Goal: Task Accomplishment & Management: Manage account settings

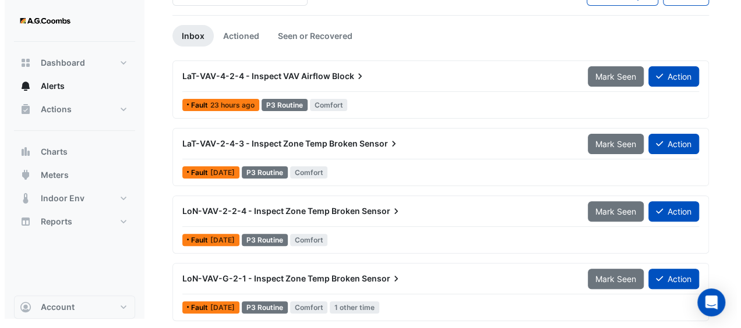
scroll to position [29, 0]
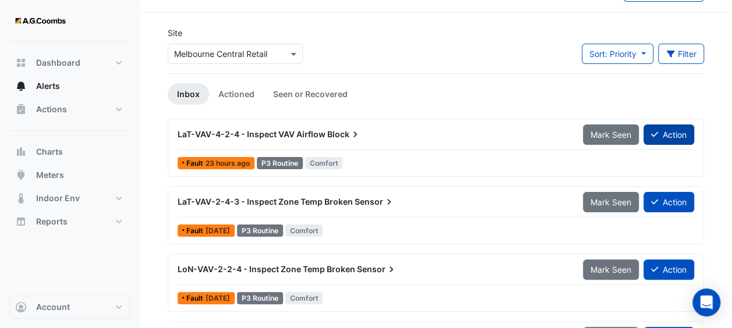
click at [674, 133] on button "Action" at bounding box center [668, 135] width 51 height 20
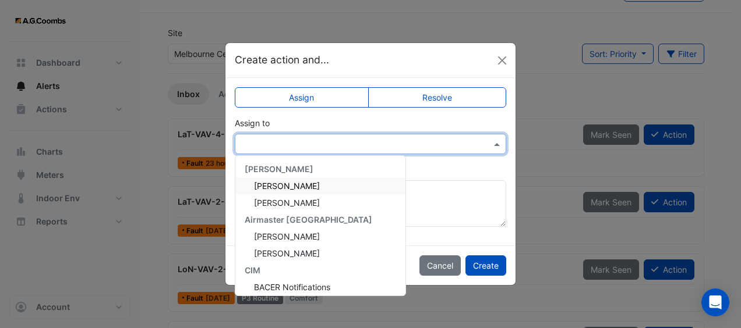
click at [445, 144] on input "text" at bounding box center [358, 145] width 235 height 12
click at [320, 185] on span "[PERSON_NAME]" at bounding box center [287, 186] width 66 height 10
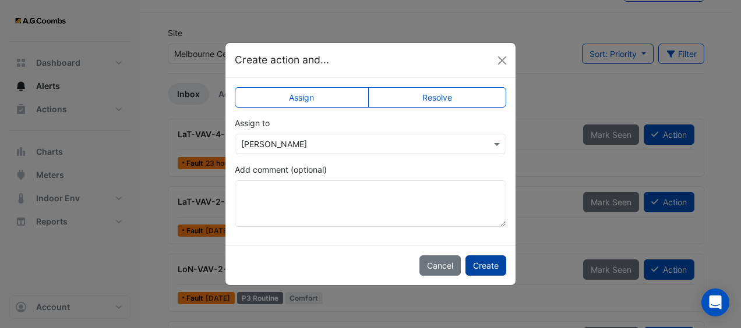
click at [484, 266] on button "Create" at bounding box center [485, 266] width 41 height 20
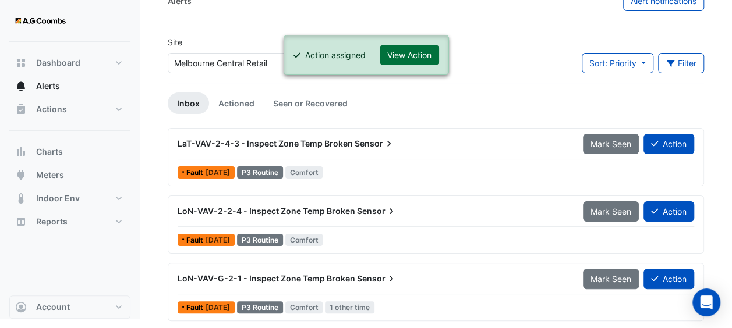
click at [412, 56] on button "View Action" at bounding box center [409, 55] width 59 height 20
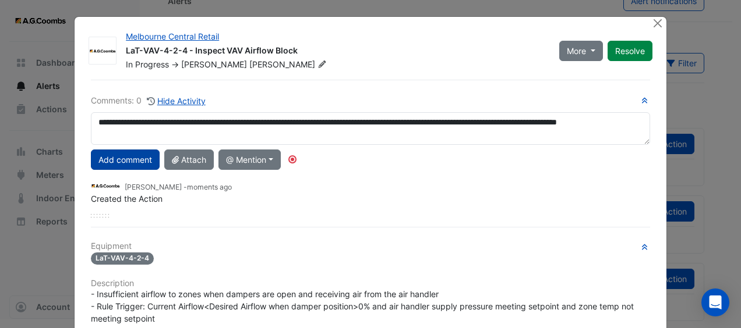
type textarea "**********"
click at [139, 157] on button "Add comment" at bounding box center [125, 160] width 69 height 20
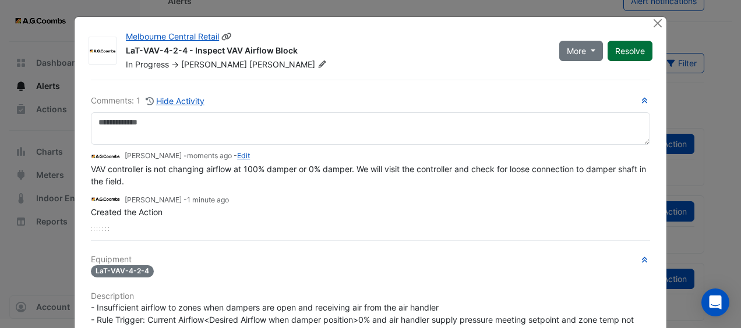
click at [632, 49] on button "Resolve" at bounding box center [629, 51] width 45 height 20
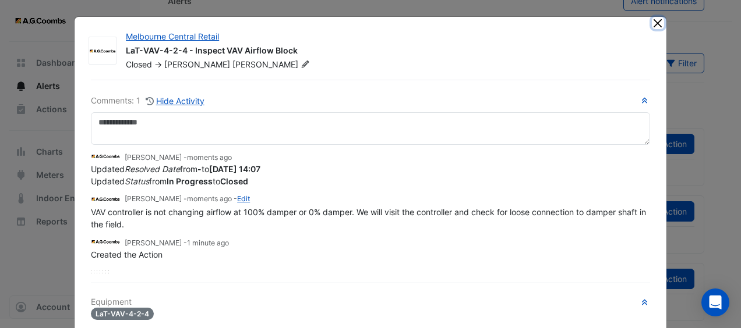
click at [653, 23] on button "Close" at bounding box center [658, 23] width 12 height 12
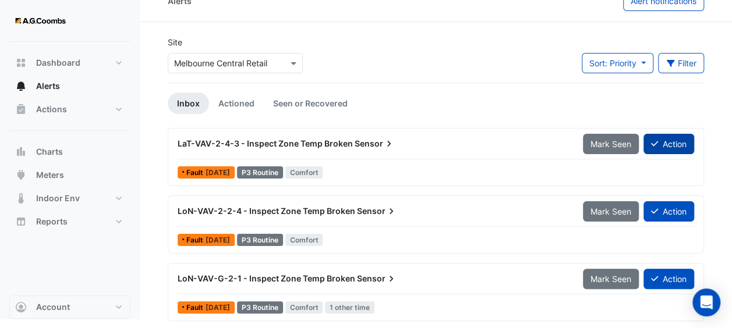
click at [682, 138] on button "Action" at bounding box center [668, 144] width 51 height 20
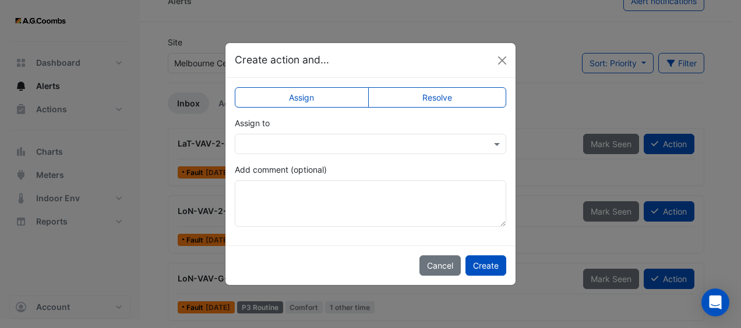
click at [405, 144] on input "text" at bounding box center [358, 145] width 235 height 12
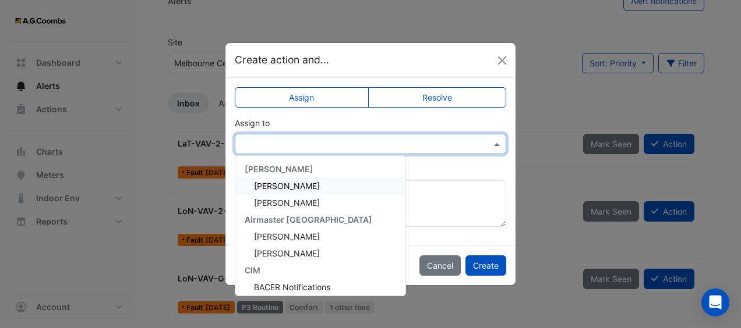
click at [351, 182] on div "[PERSON_NAME]" at bounding box center [320, 186] width 170 height 17
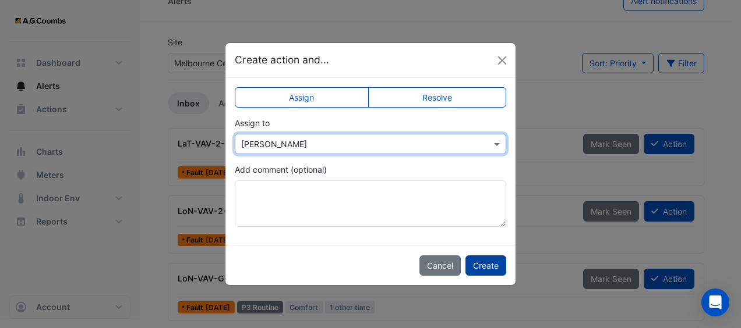
click at [493, 268] on button "Create" at bounding box center [485, 266] width 41 height 20
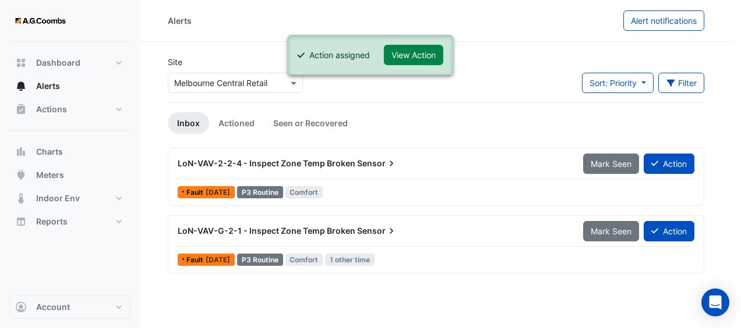
scroll to position [0, 0]
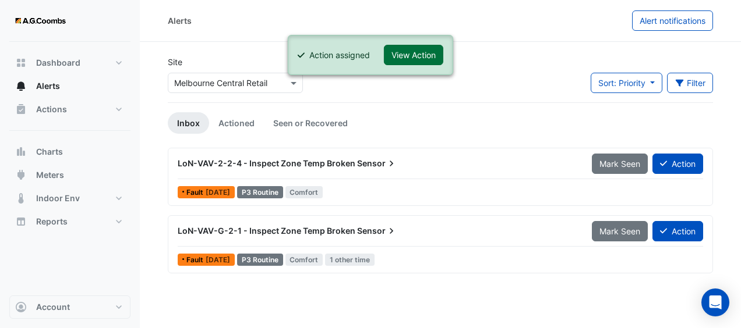
click at [408, 53] on button "View Action" at bounding box center [413, 55] width 59 height 20
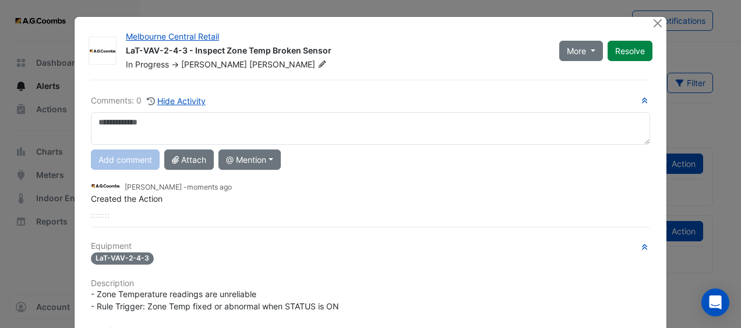
click at [342, 123] on textarea at bounding box center [370, 128] width 559 height 33
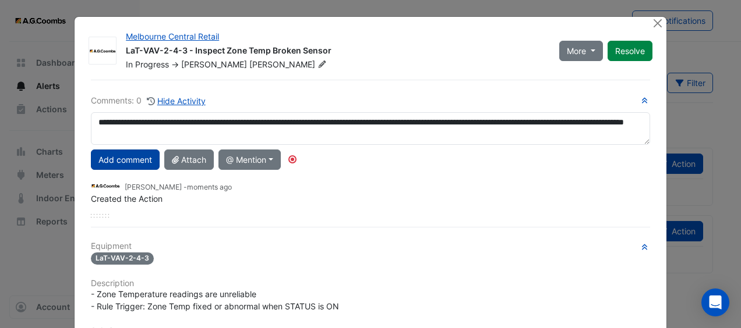
type textarea "**********"
click at [126, 156] on button "Add comment" at bounding box center [125, 160] width 69 height 20
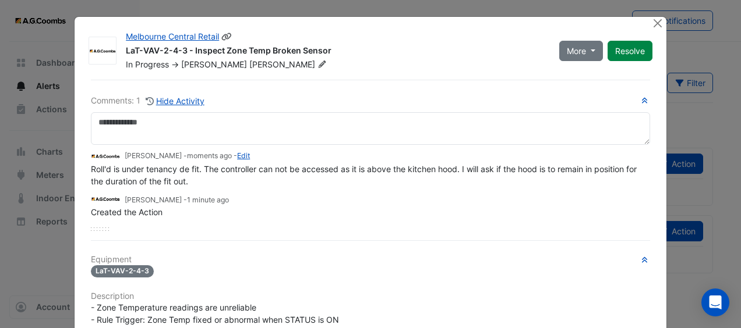
click at [620, 59] on button "Resolve" at bounding box center [629, 51] width 45 height 20
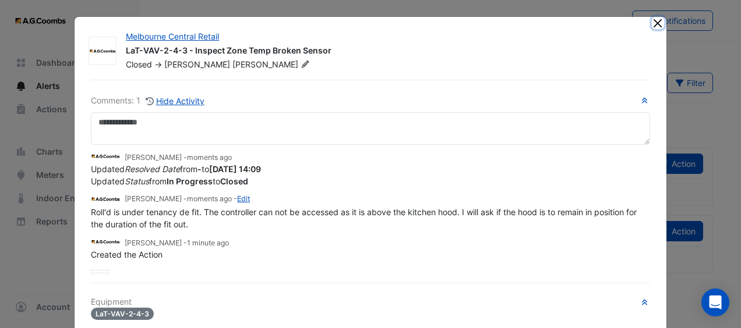
click at [652, 27] on button "Close" at bounding box center [658, 23] width 12 height 12
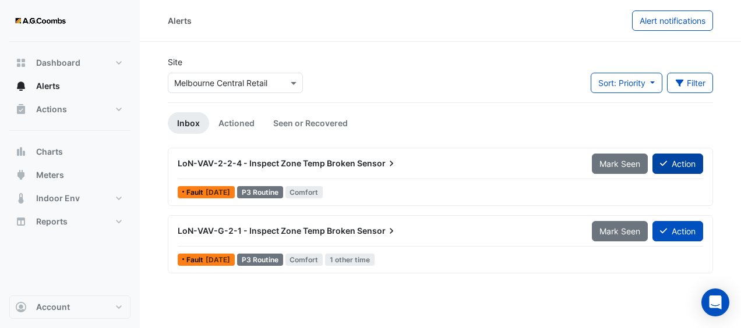
click at [682, 167] on button "Action" at bounding box center [677, 164] width 51 height 20
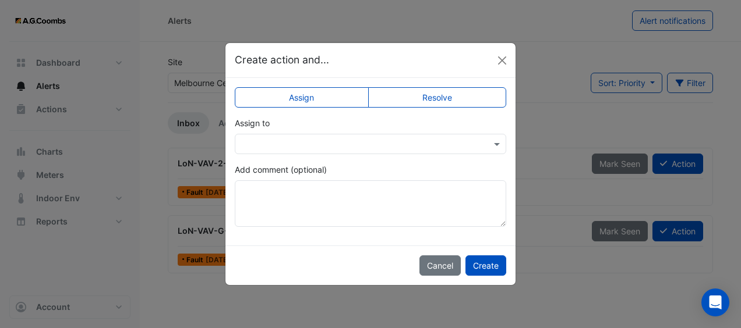
click at [449, 146] on input "text" at bounding box center [358, 145] width 235 height 12
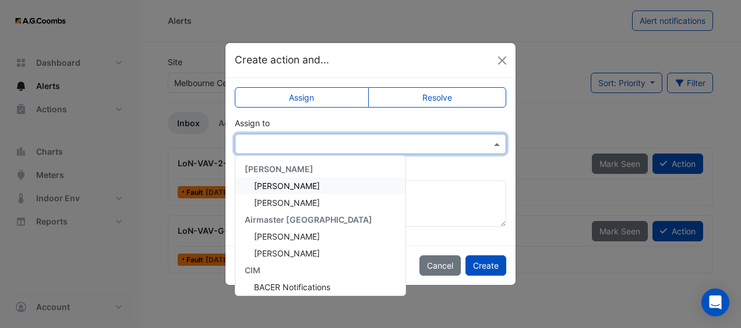
click at [373, 179] on div "[PERSON_NAME]" at bounding box center [320, 186] width 170 height 17
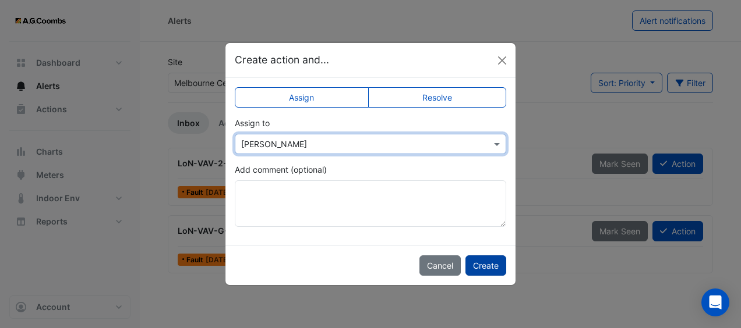
click at [486, 257] on button "Create" at bounding box center [485, 266] width 41 height 20
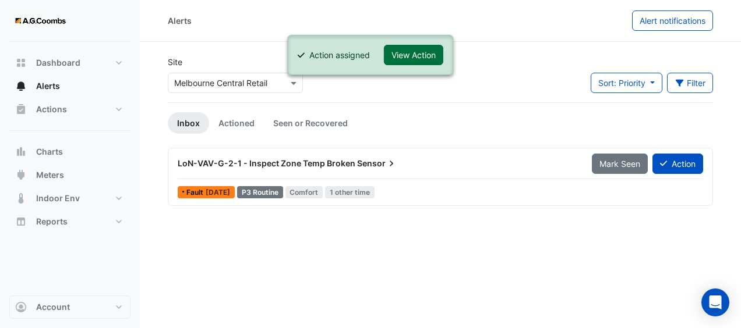
click at [417, 61] on button "View Action" at bounding box center [413, 55] width 59 height 20
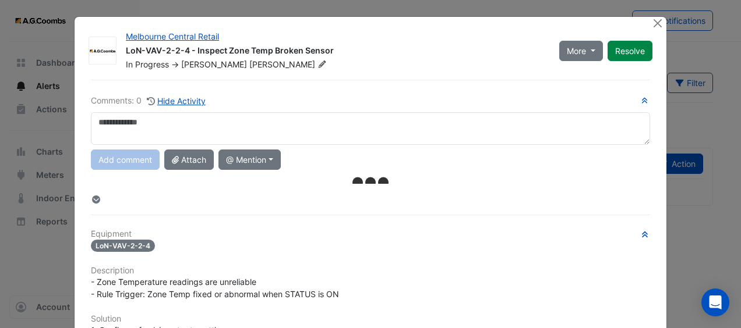
click at [273, 126] on textarea at bounding box center [370, 128] width 559 height 33
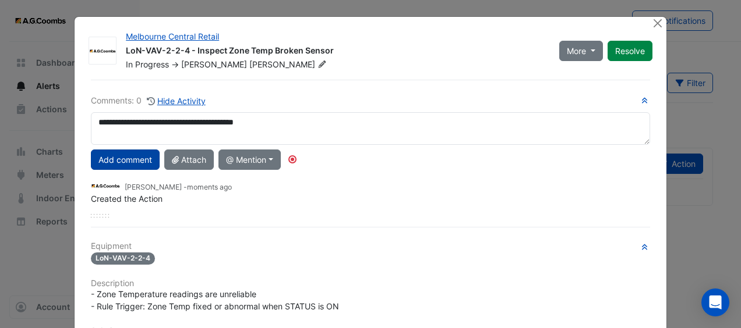
type textarea "**********"
click at [98, 163] on button "Add comment" at bounding box center [125, 160] width 69 height 20
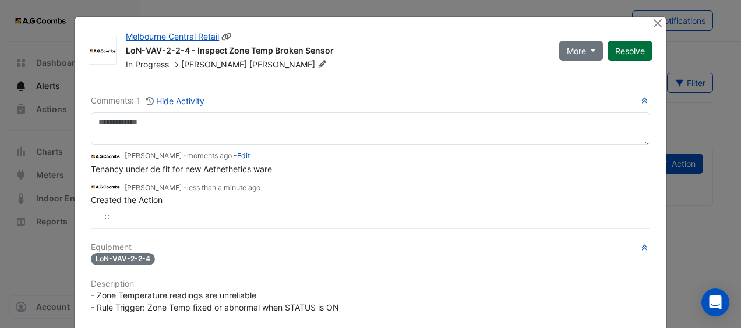
click at [613, 51] on button "Resolve" at bounding box center [629, 51] width 45 height 20
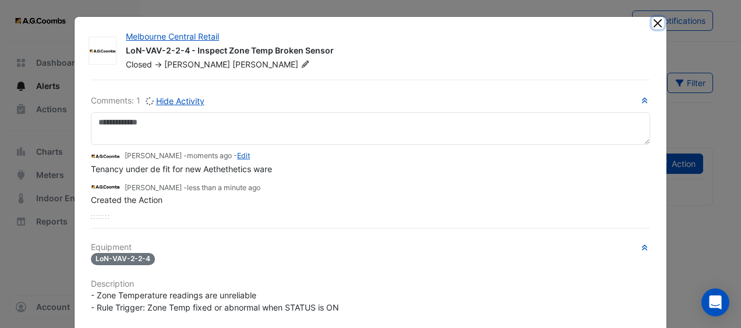
click at [653, 21] on button "Close" at bounding box center [658, 23] width 12 height 12
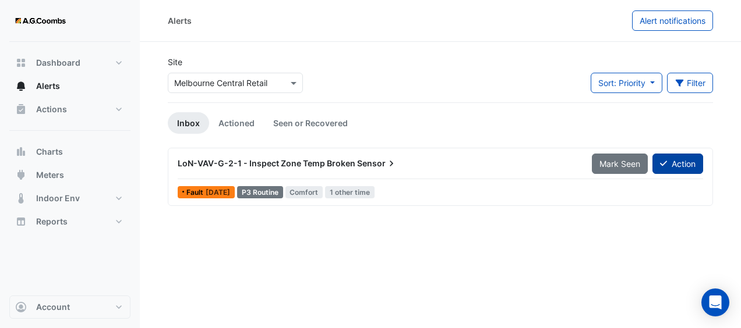
click at [677, 161] on button "Action" at bounding box center [677, 164] width 51 height 20
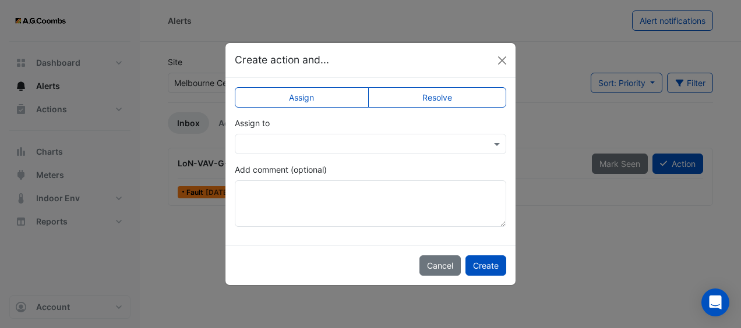
click at [344, 144] on input "text" at bounding box center [358, 145] width 235 height 12
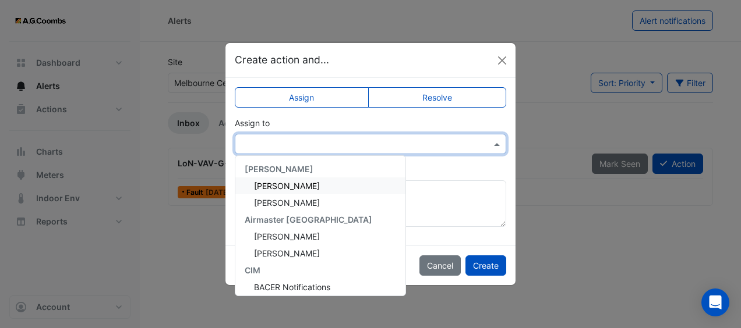
click at [337, 187] on div "[PERSON_NAME]" at bounding box center [320, 186] width 170 height 17
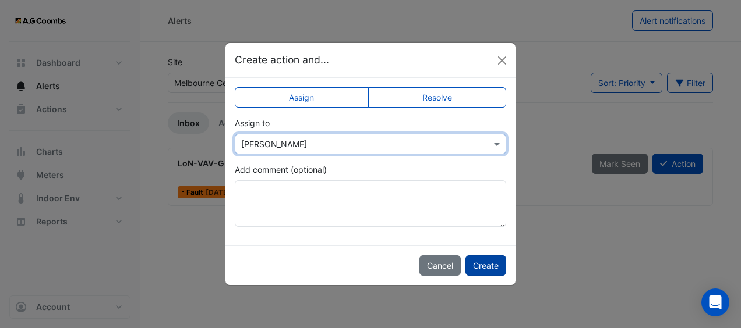
click at [486, 268] on button "Create" at bounding box center [485, 266] width 41 height 20
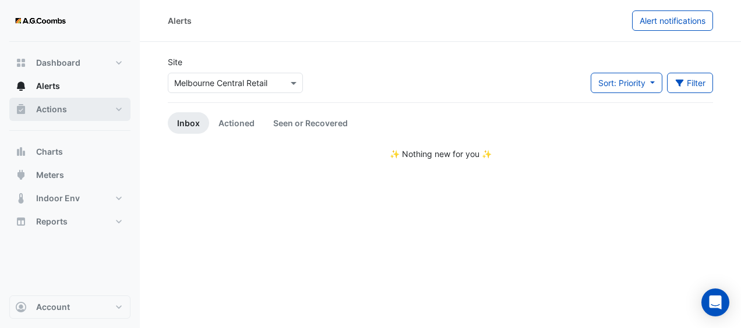
click at [80, 104] on button "Actions" at bounding box center [69, 109] width 121 height 23
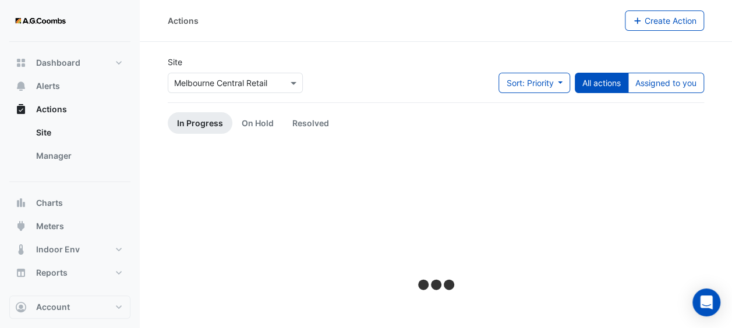
click at [219, 121] on link "In Progress" at bounding box center [200, 123] width 65 height 22
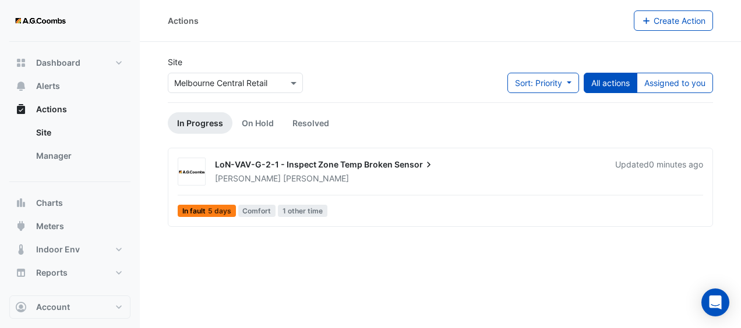
click at [487, 171] on div "LoN-VAV-G-2-1 - Inspect Zone Temp Broken Sensor" at bounding box center [408, 166] width 386 height 14
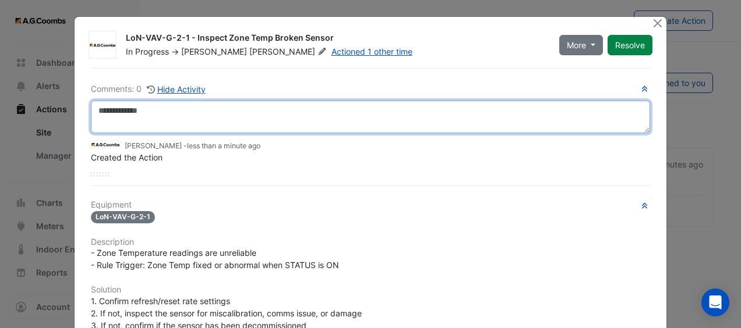
click at [487, 115] on textarea at bounding box center [370, 117] width 559 height 33
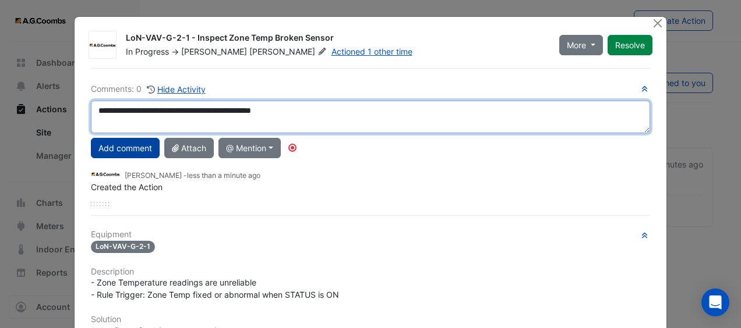
type textarea "**********"
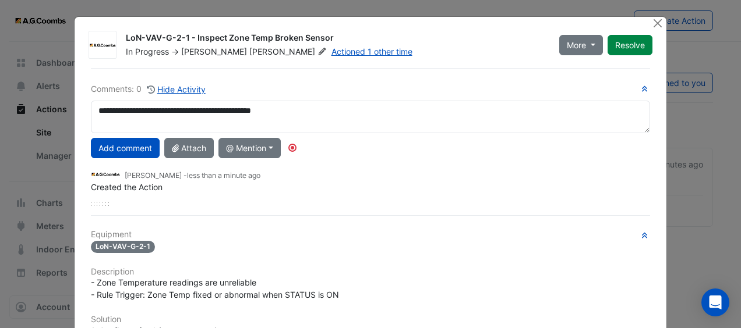
click at [111, 144] on button "Add comment" at bounding box center [125, 148] width 69 height 20
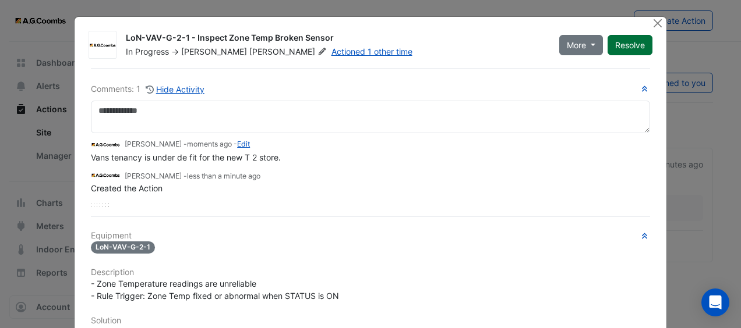
click at [625, 37] on button "Resolve" at bounding box center [629, 45] width 45 height 20
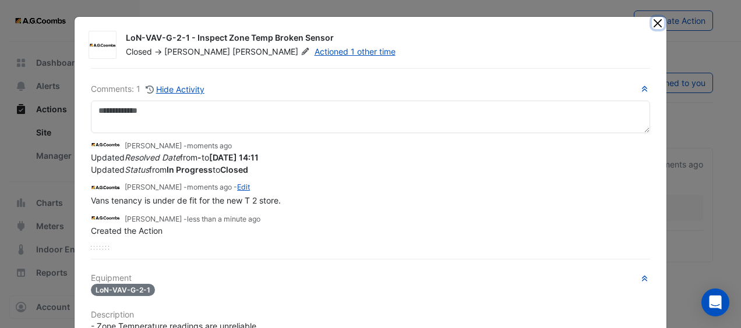
click at [655, 20] on button "Close" at bounding box center [658, 23] width 12 height 12
